Goal: Task Accomplishment & Management: Manage account settings

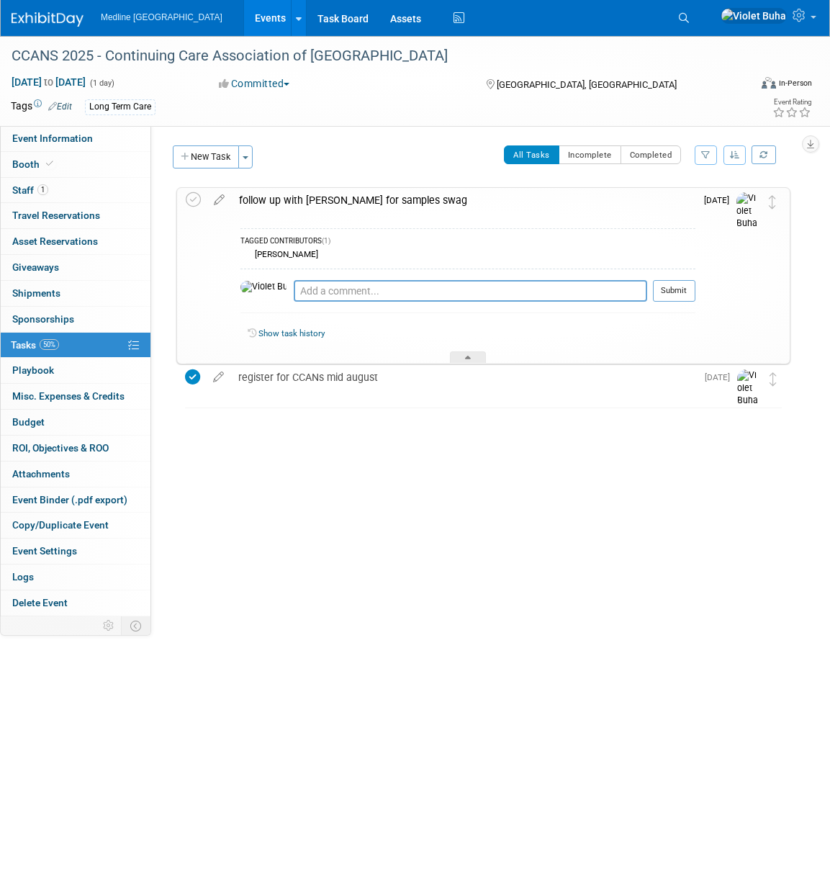
click at [47, 20] on img at bounding box center [48, 19] width 72 height 14
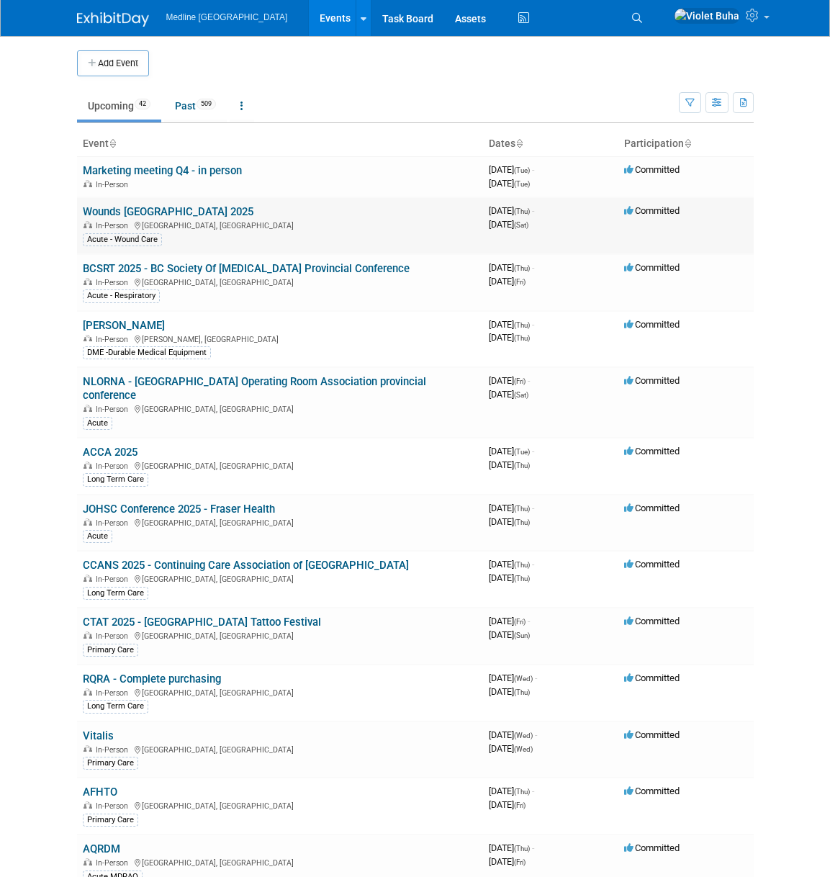
click at [156, 212] on link "Wounds [GEOGRAPHIC_DATA] 2025" at bounding box center [168, 211] width 171 height 13
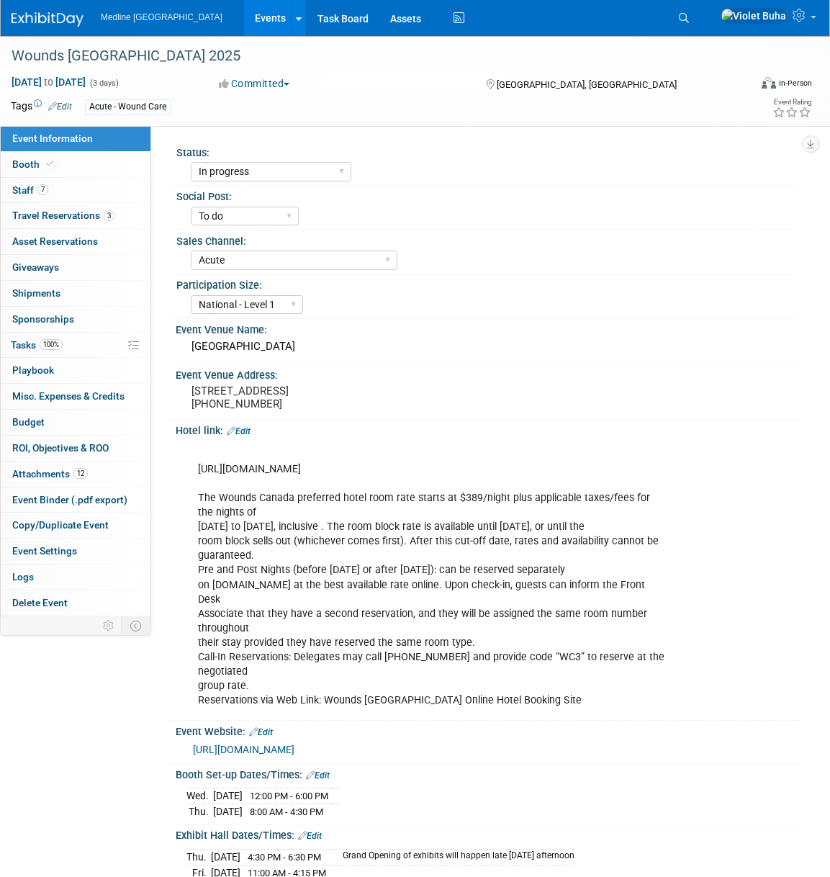
select select "In progress"
select select "To do"
select select "Acute"
select select "National - Level 1"
